Goal: Find contact information: Find contact information

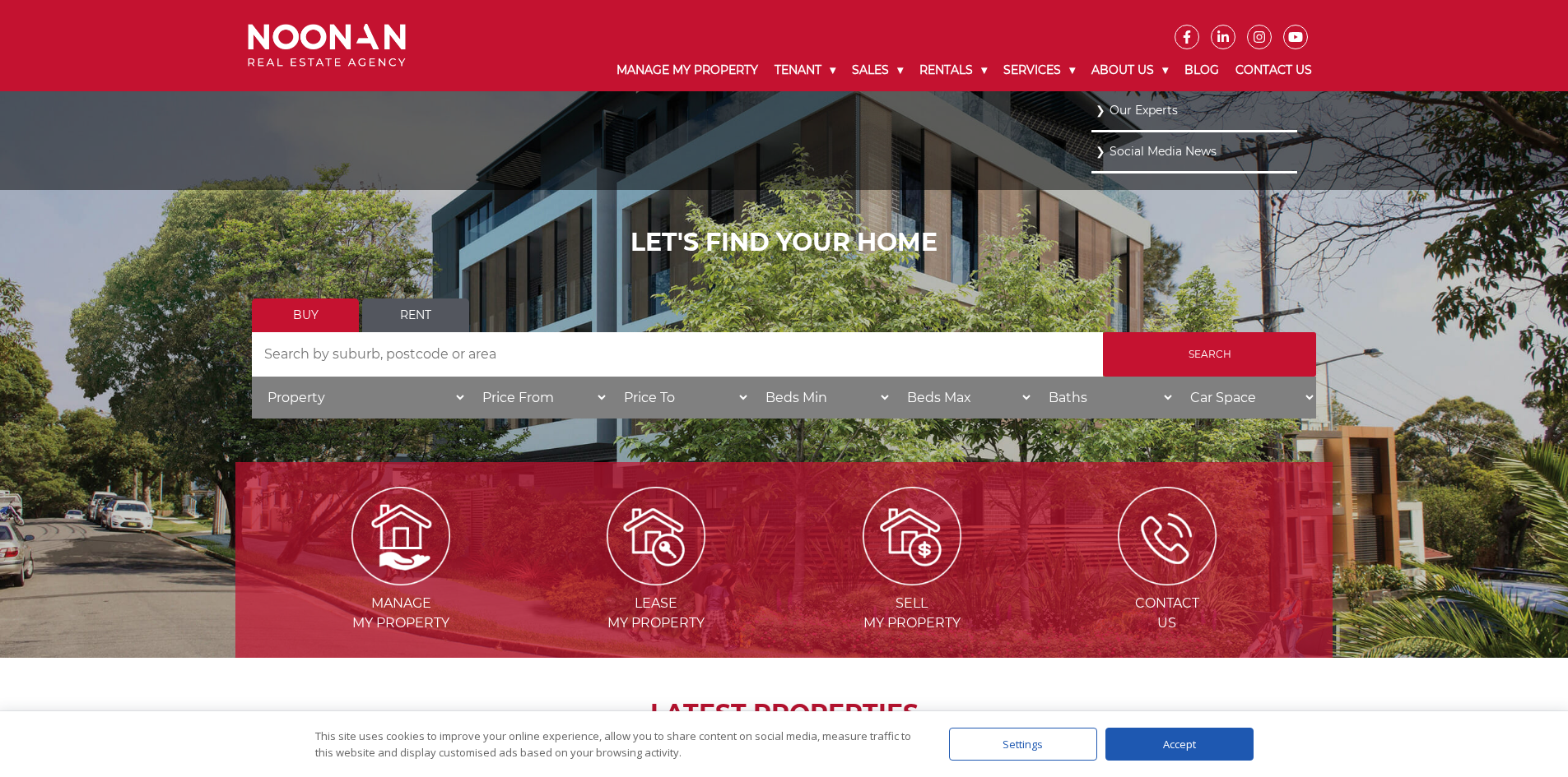
click at [1144, 108] on link "Our Experts" at bounding box center [1194, 111] width 198 height 23
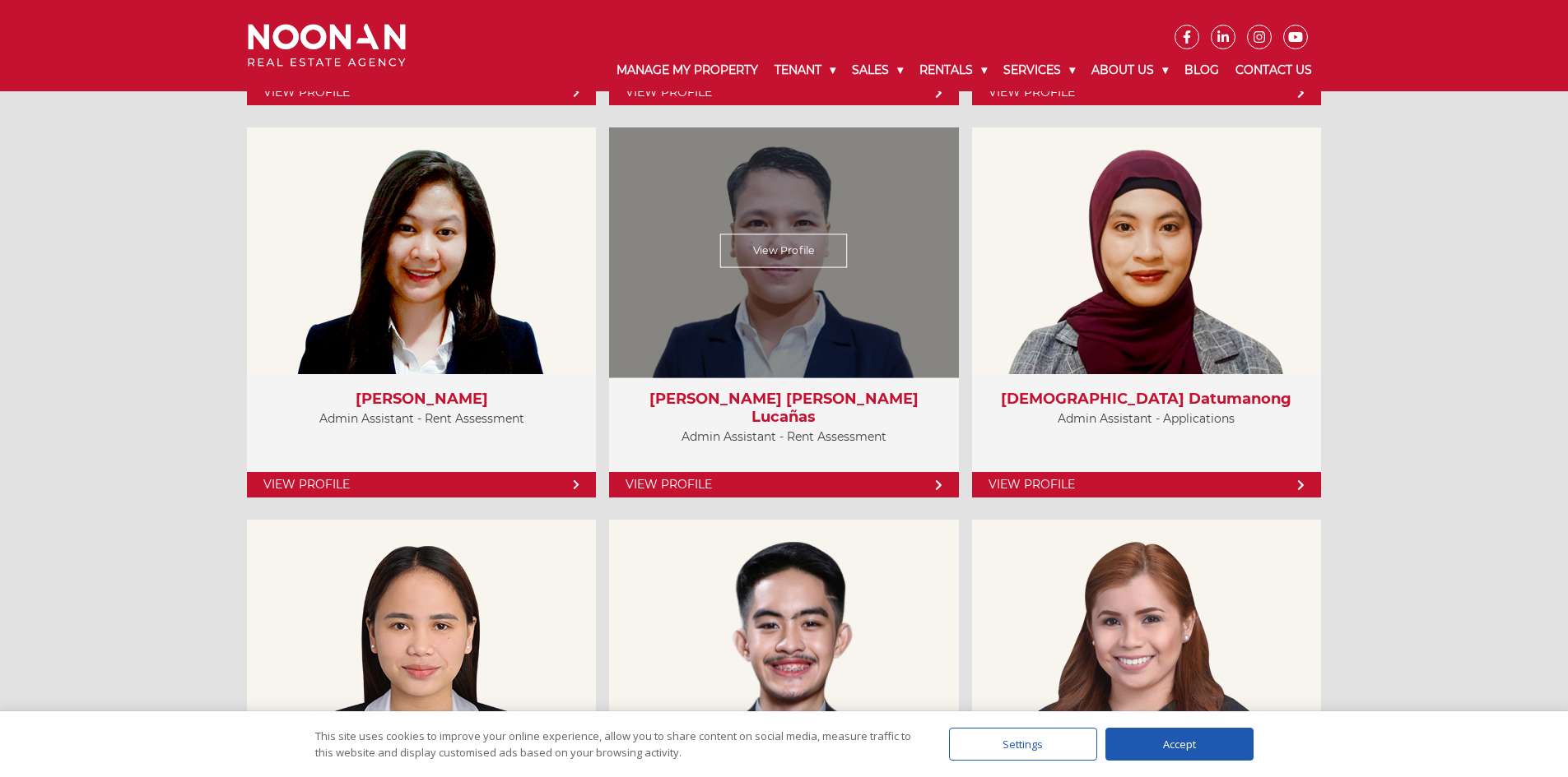
scroll to position [5265, 0]
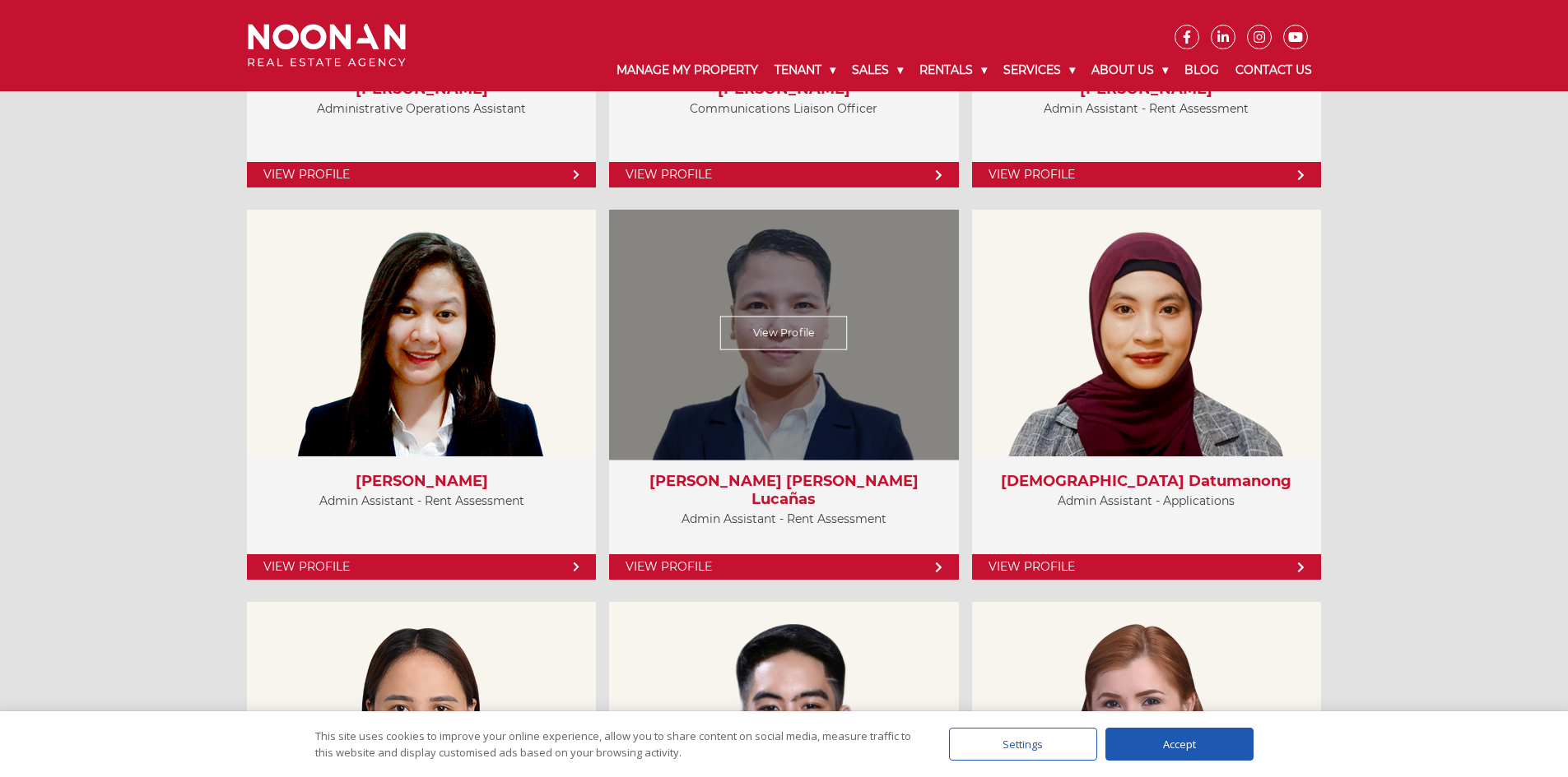
click at [780, 357] on div "View Profile" at bounding box center [784, 334] width 360 height 254
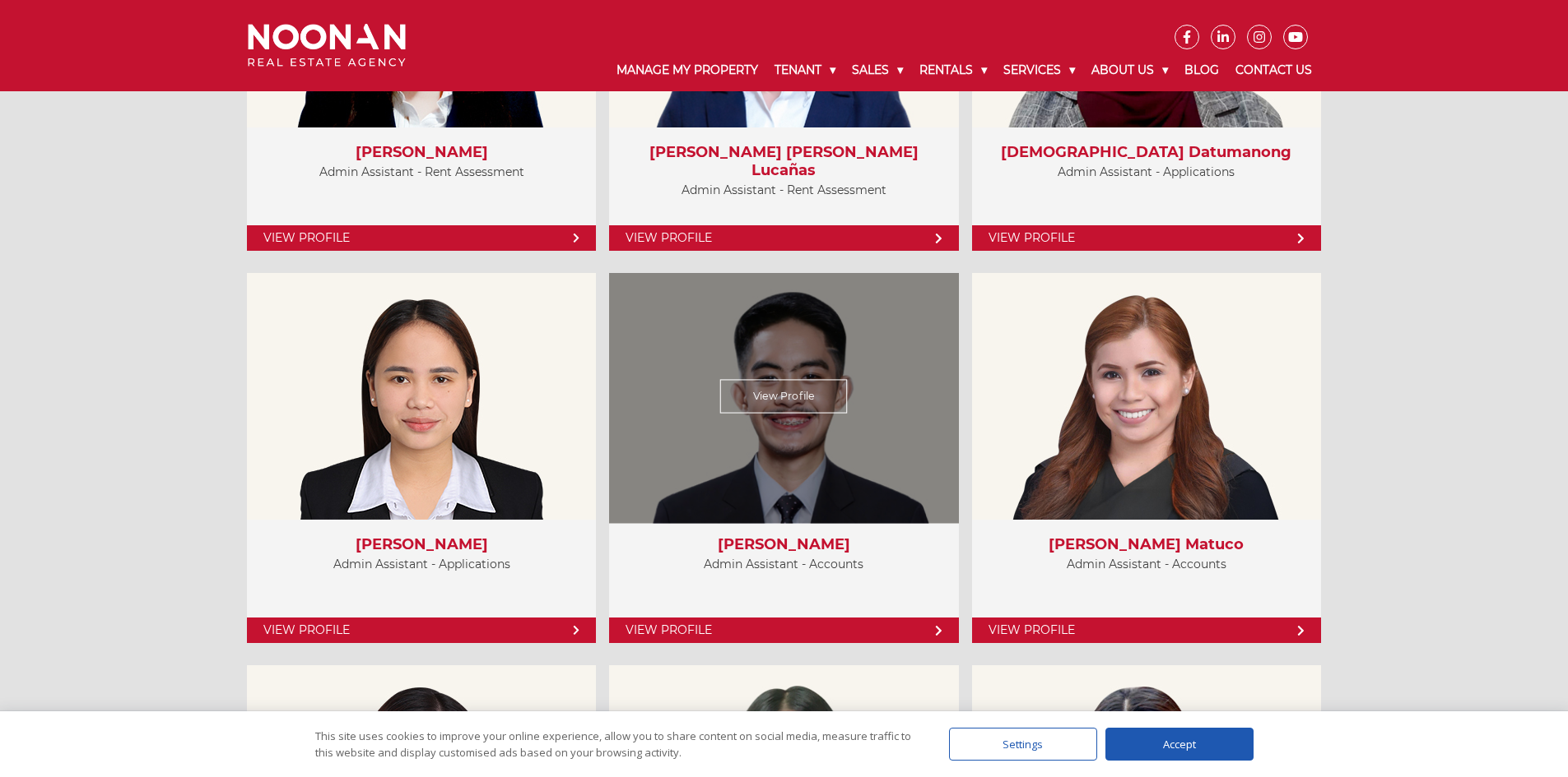
scroll to position [5430, 0]
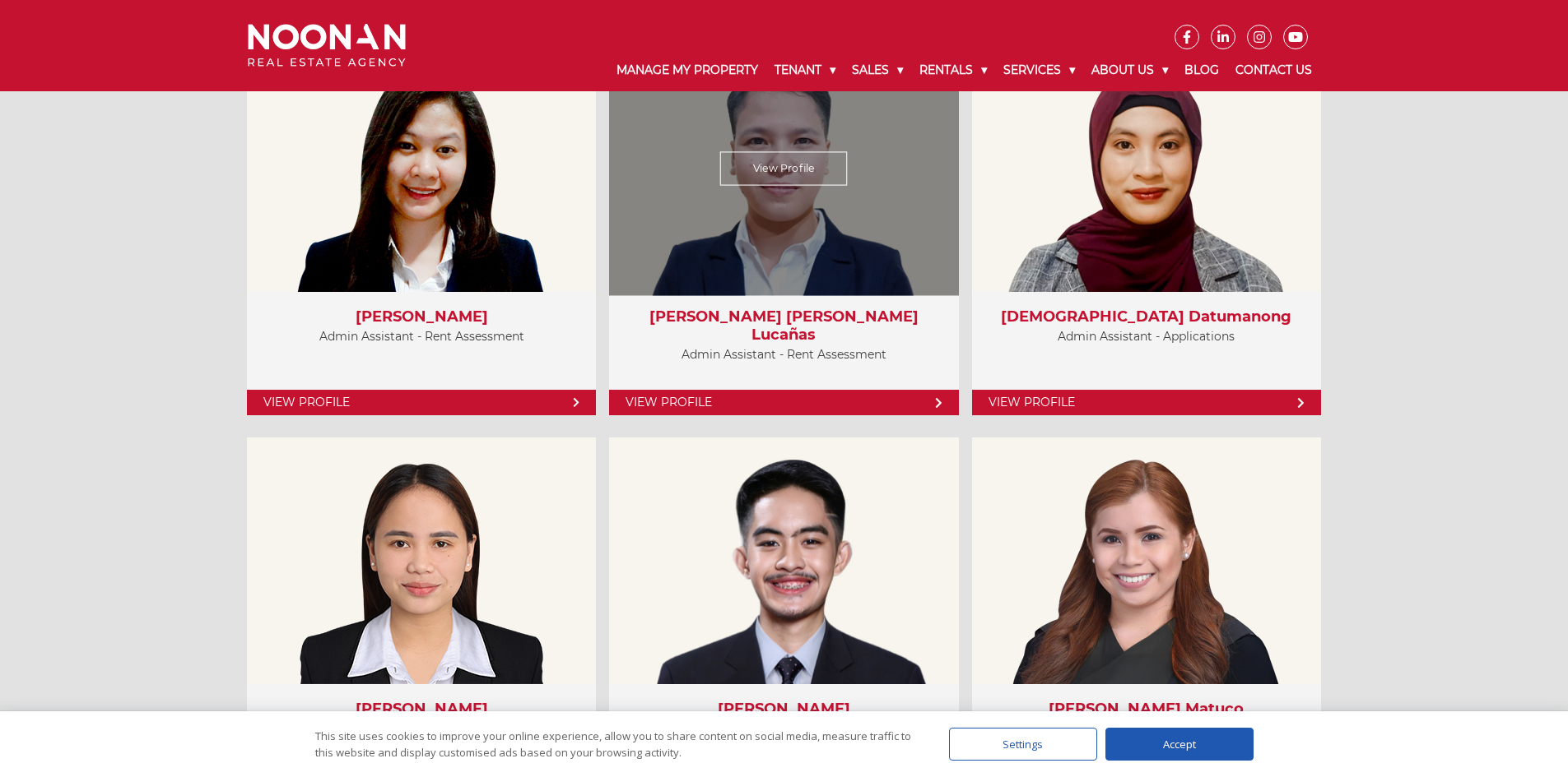
click at [801, 207] on div "View Profile" at bounding box center [784, 169] width 360 height 254
click at [800, 172] on link "View Profile" at bounding box center [784, 169] width 128 height 34
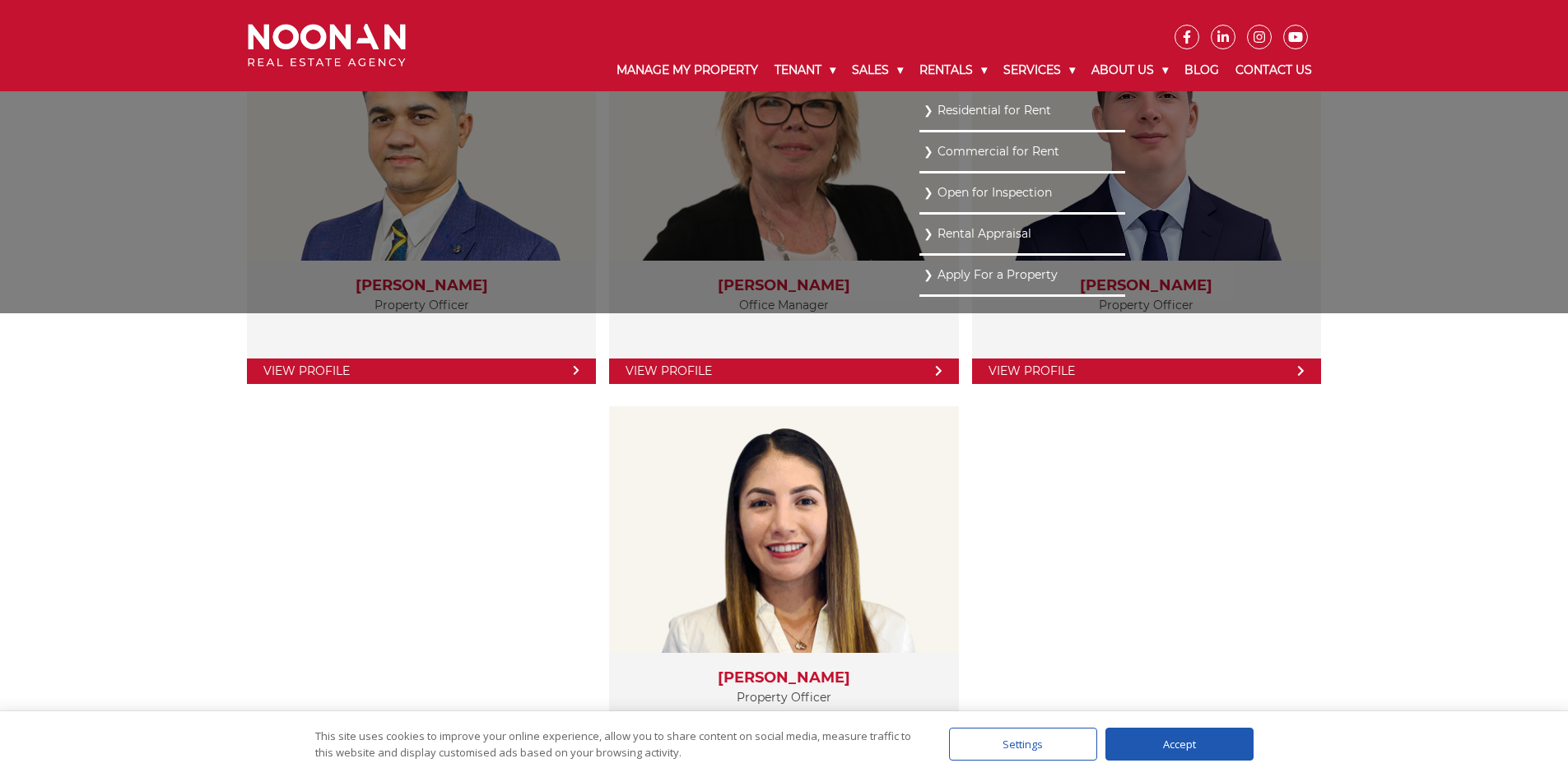
scroll to position [2468, 0]
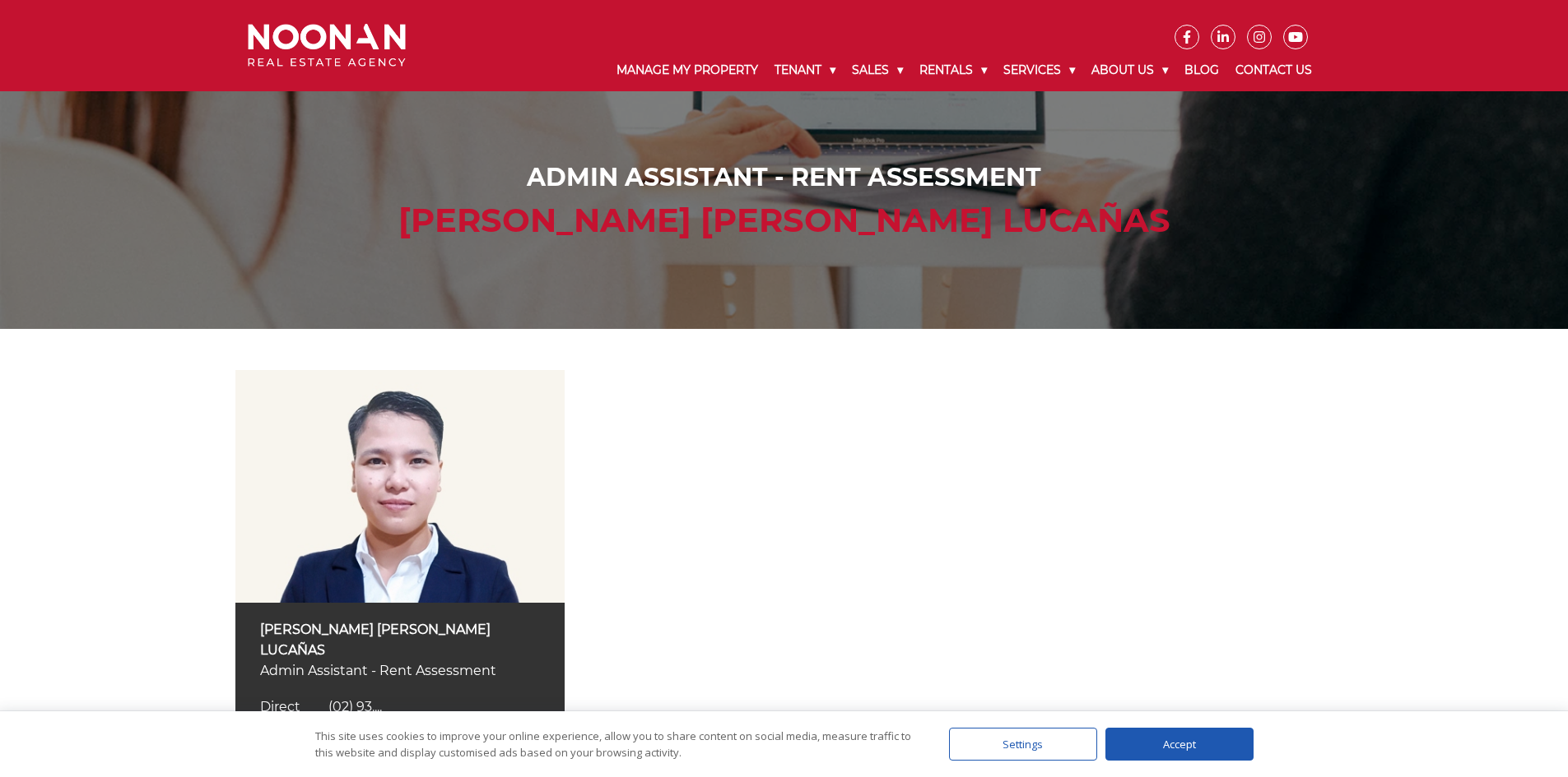
click at [430, 523] on img at bounding box center [400, 486] width 329 height 232
click at [412, 515] on img at bounding box center [400, 486] width 329 height 232
click at [411, 515] on img at bounding box center [400, 486] width 329 height 232
click at [372, 495] on img at bounding box center [400, 486] width 329 height 232
click at [373, 495] on img at bounding box center [400, 486] width 329 height 232
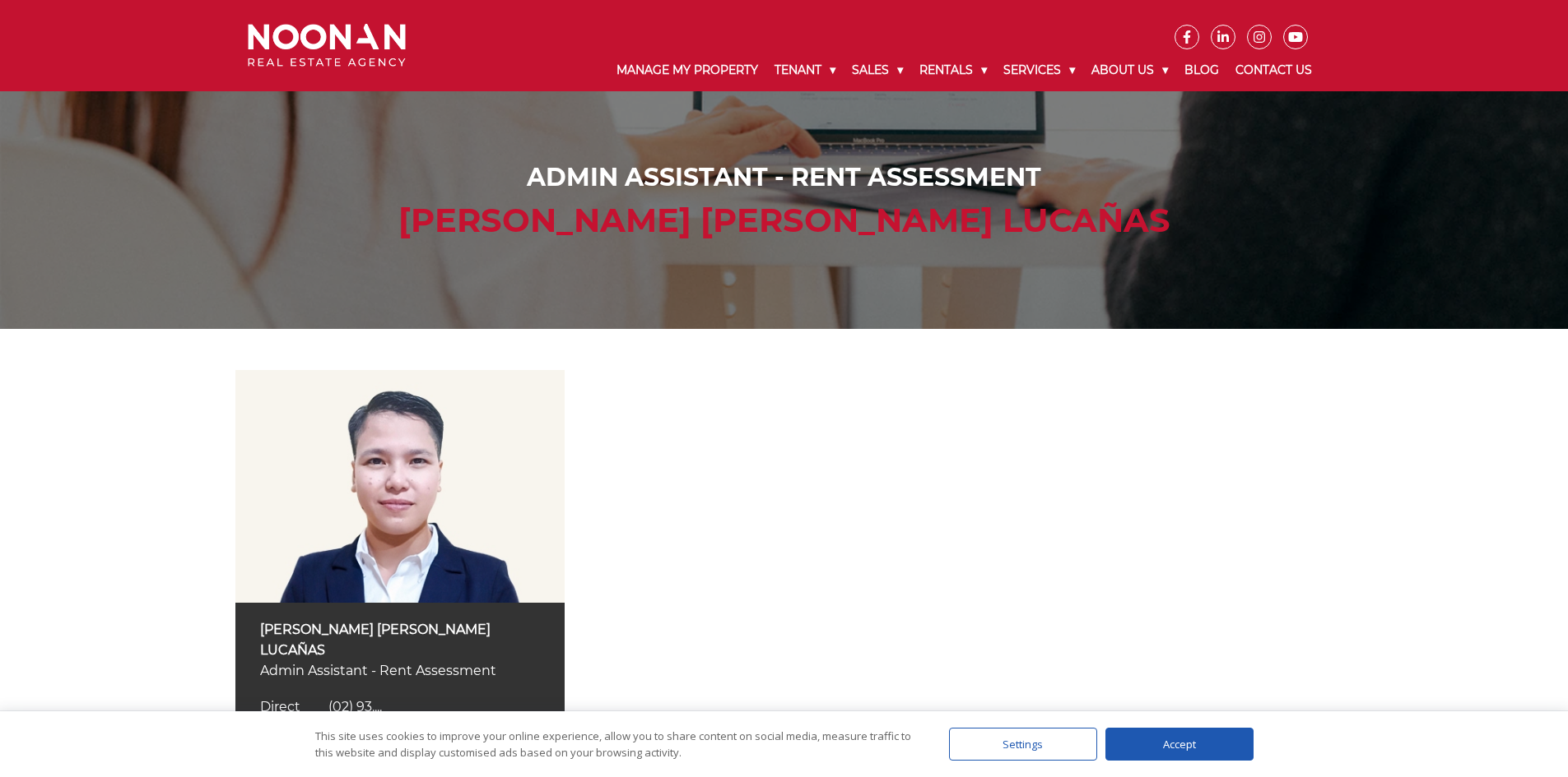
click at [373, 495] on img at bounding box center [400, 486] width 329 height 232
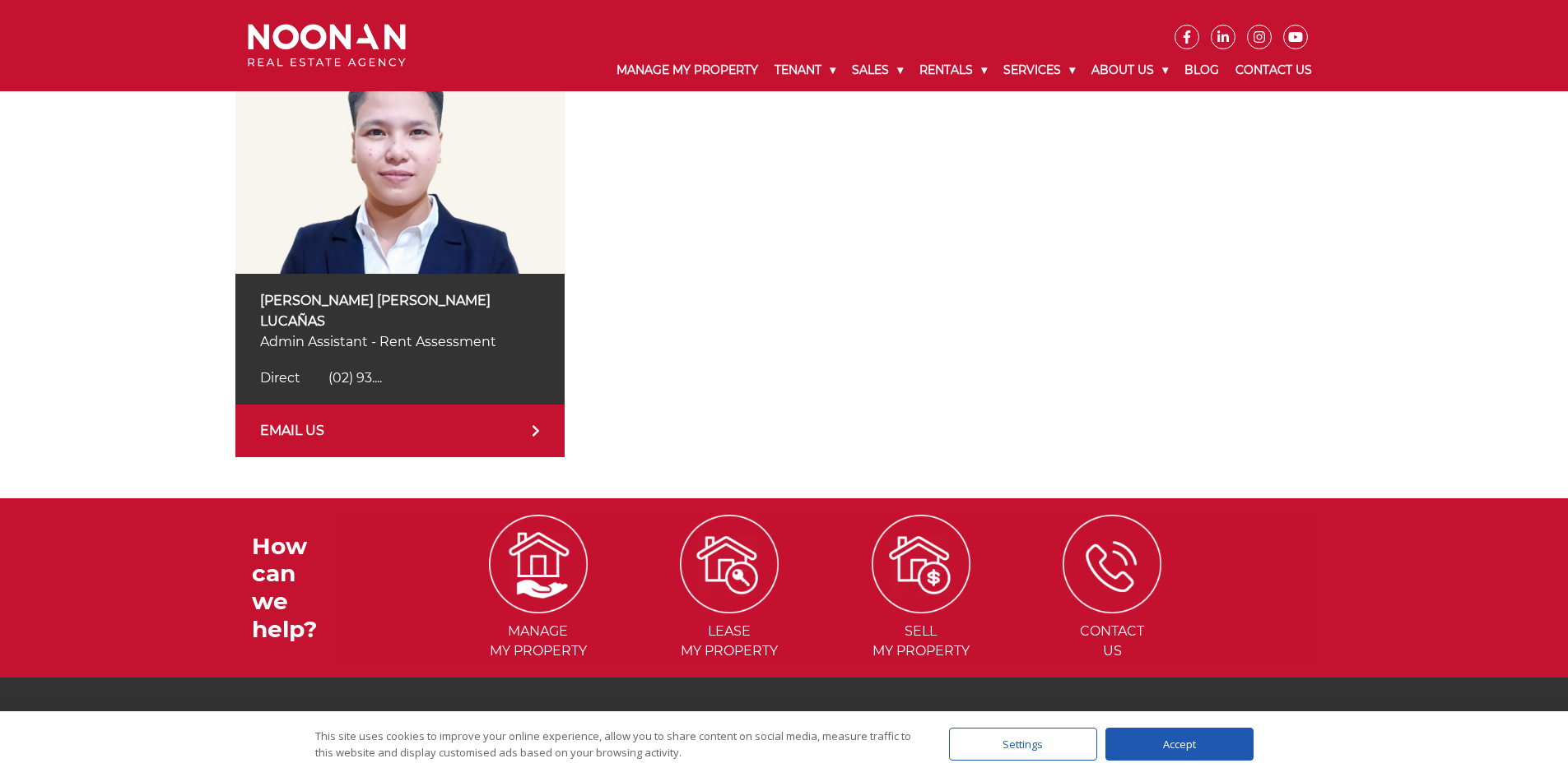
scroll to position [455, 0]
